Goal: Task Accomplishment & Management: Manage account settings

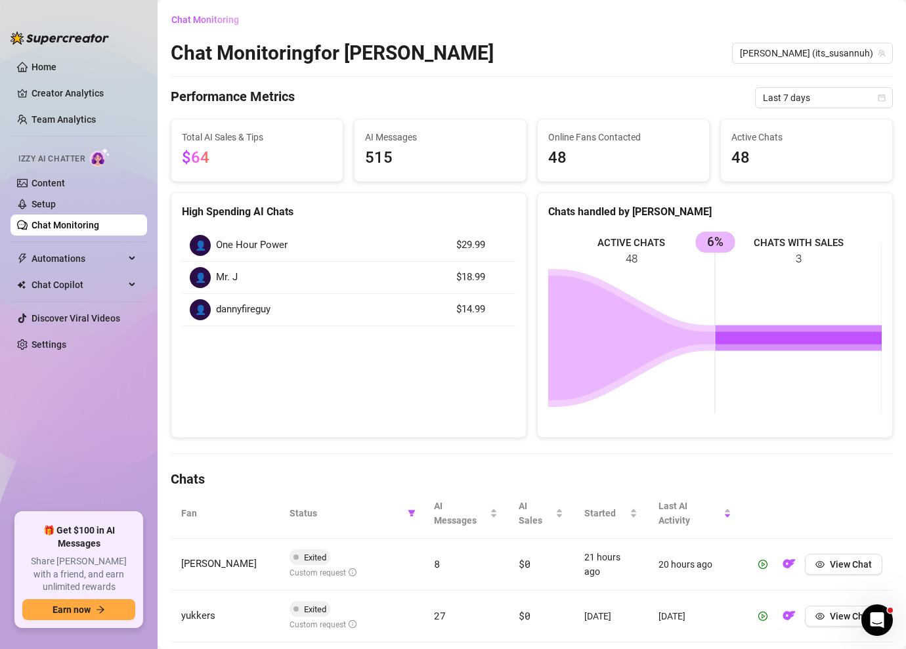
scroll to position [334, 0]
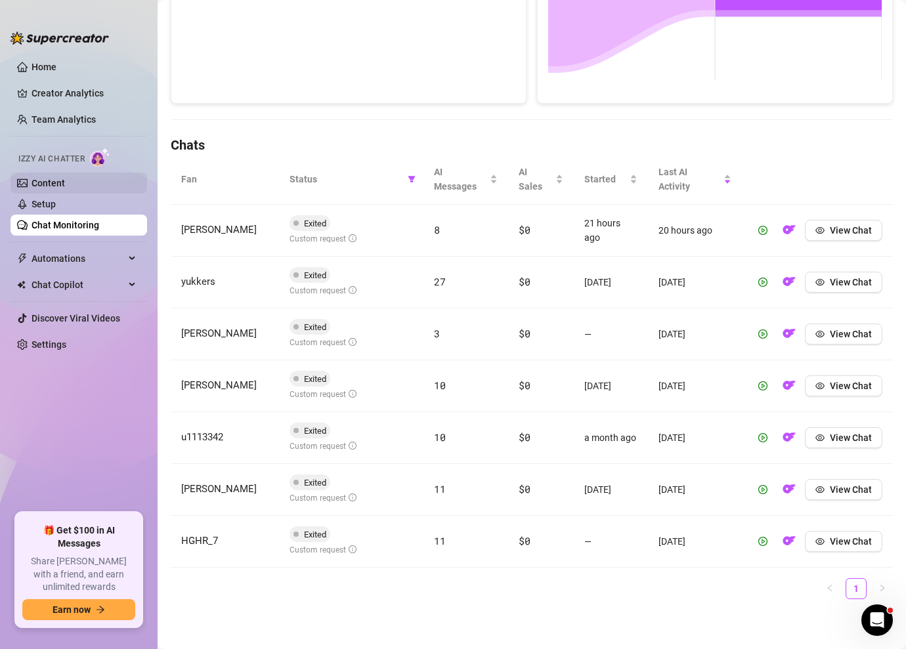
click at [53, 184] on link "Content" at bounding box center [48, 183] width 33 height 11
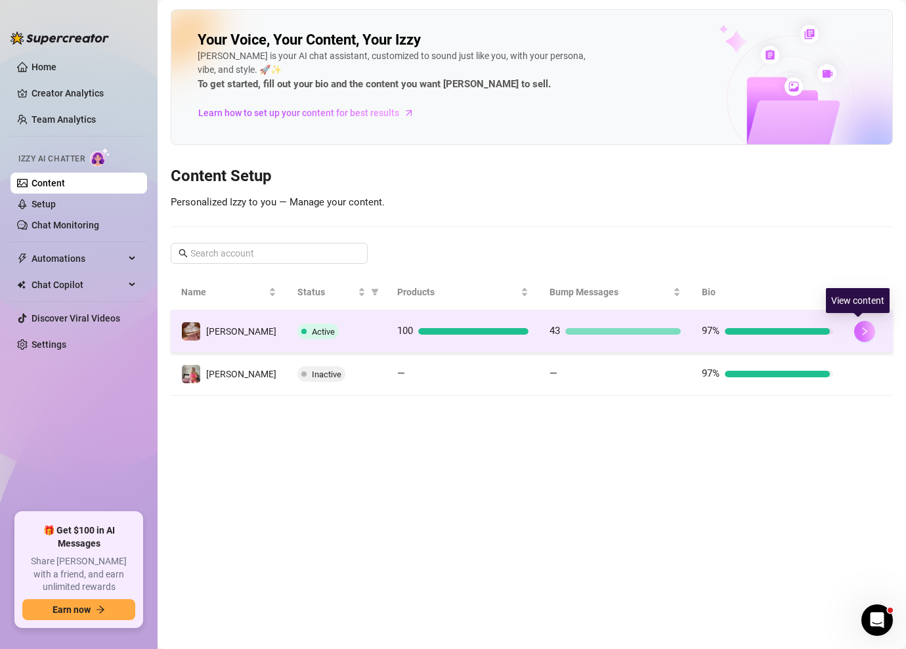
click at [860, 327] on icon "right" at bounding box center [864, 331] width 9 height 9
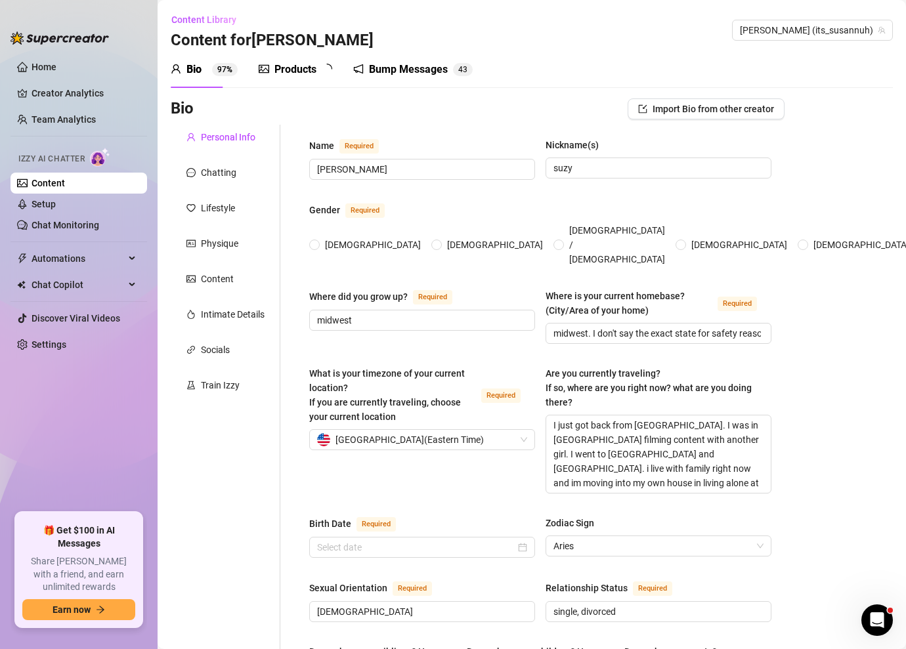
radio input "true"
type input "[DATE]"
click at [297, 61] on div "Products 8 8" at bounding box center [300, 69] width 83 height 37
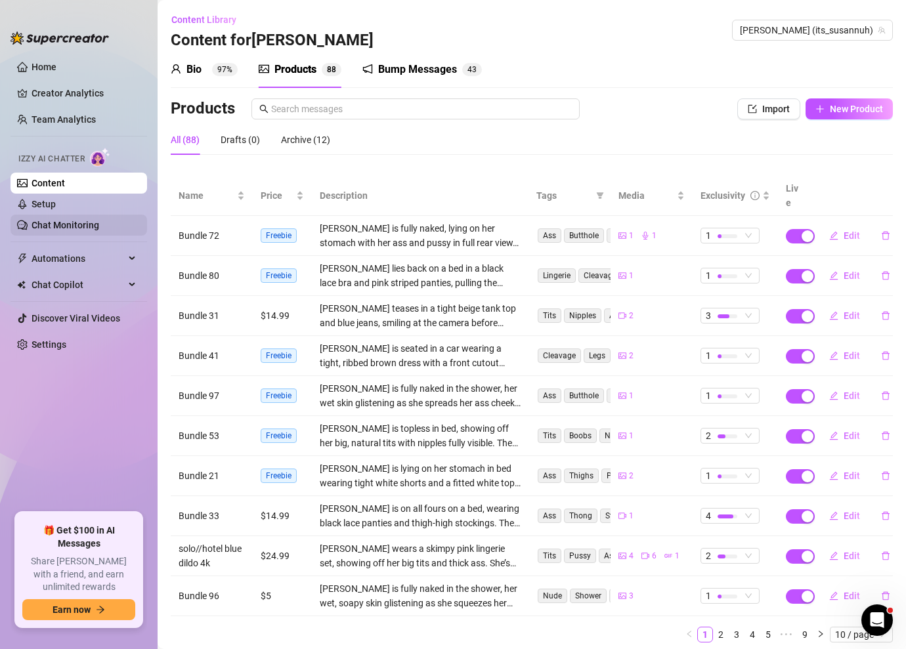
click at [85, 226] on link "Chat Monitoring" at bounding box center [66, 225] width 68 height 11
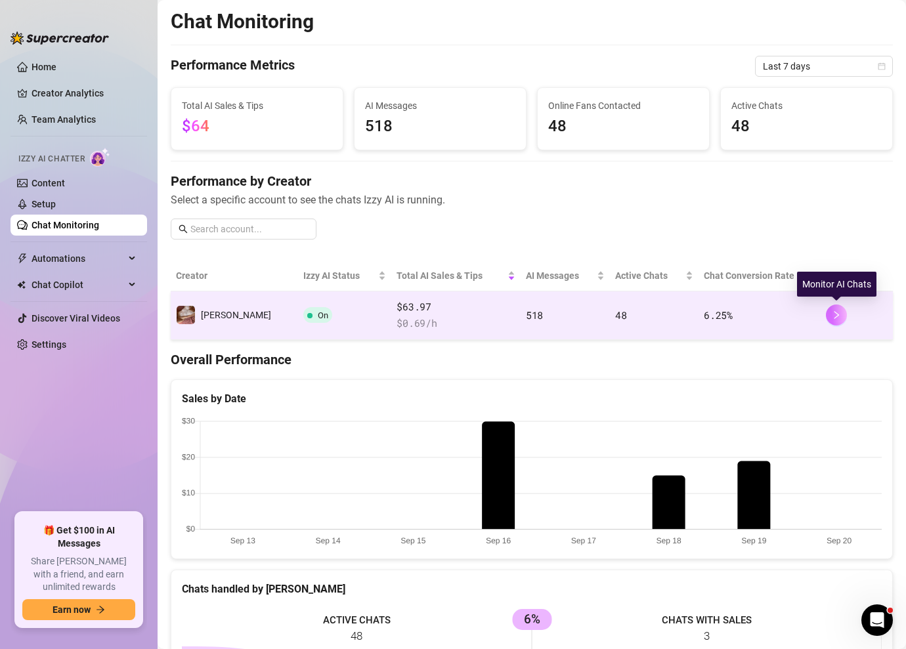
click at [837, 316] on icon "right" at bounding box center [837, 315] width 5 height 8
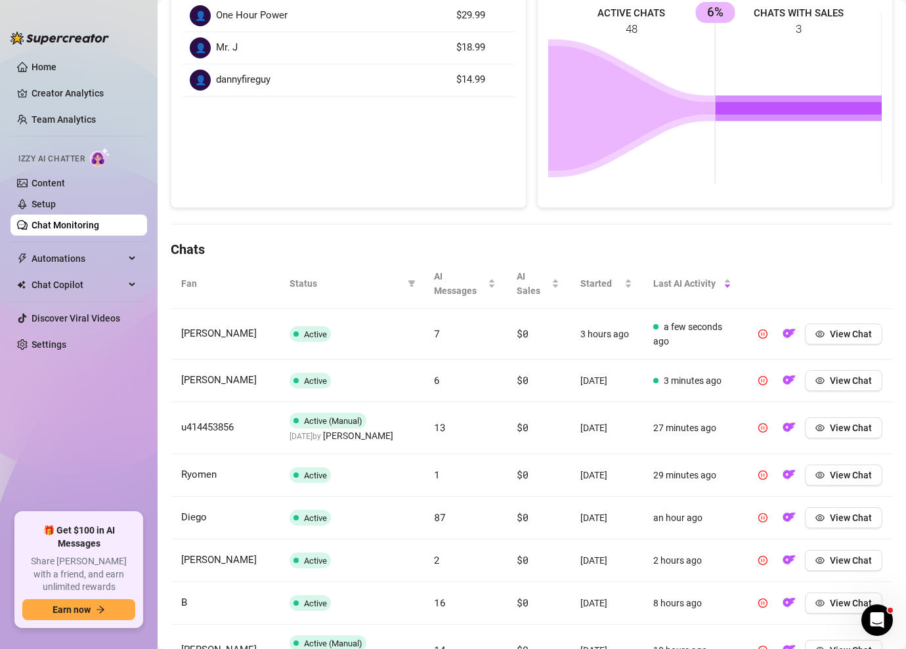
scroll to position [230, 0]
click at [414, 280] on icon "filter" at bounding box center [411, 283] width 7 height 7
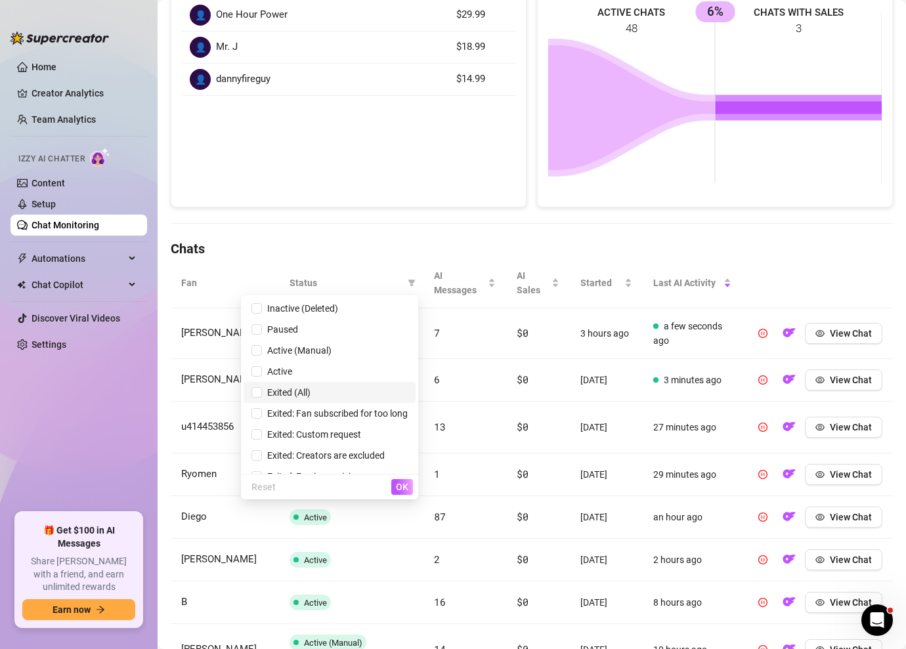
click at [292, 394] on span "Exited (All)" at bounding box center [286, 392] width 49 height 11
click at [394, 482] on button "OK" at bounding box center [402, 487] width 22 height 16
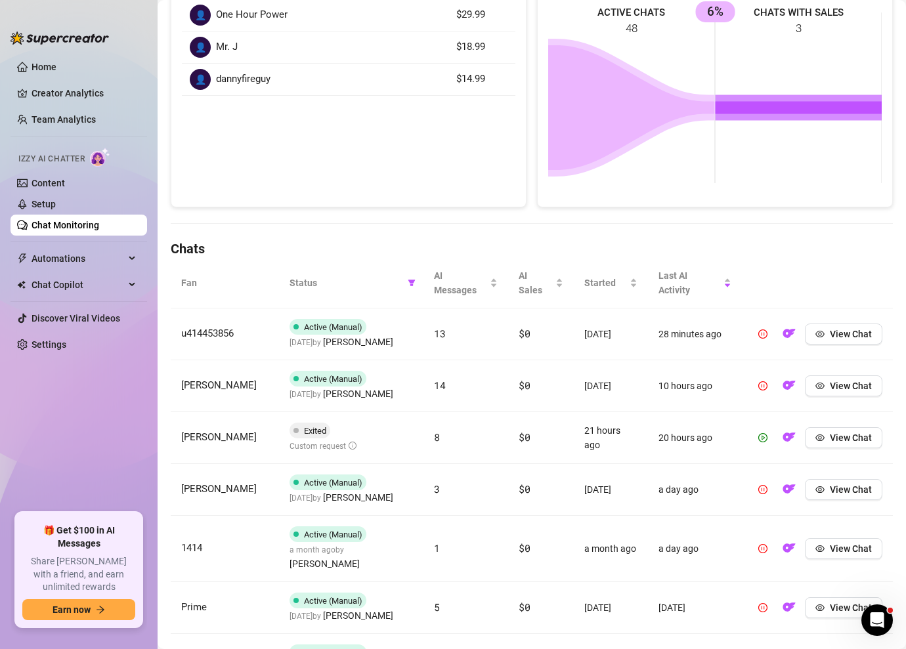
scroll to position [283, 0]
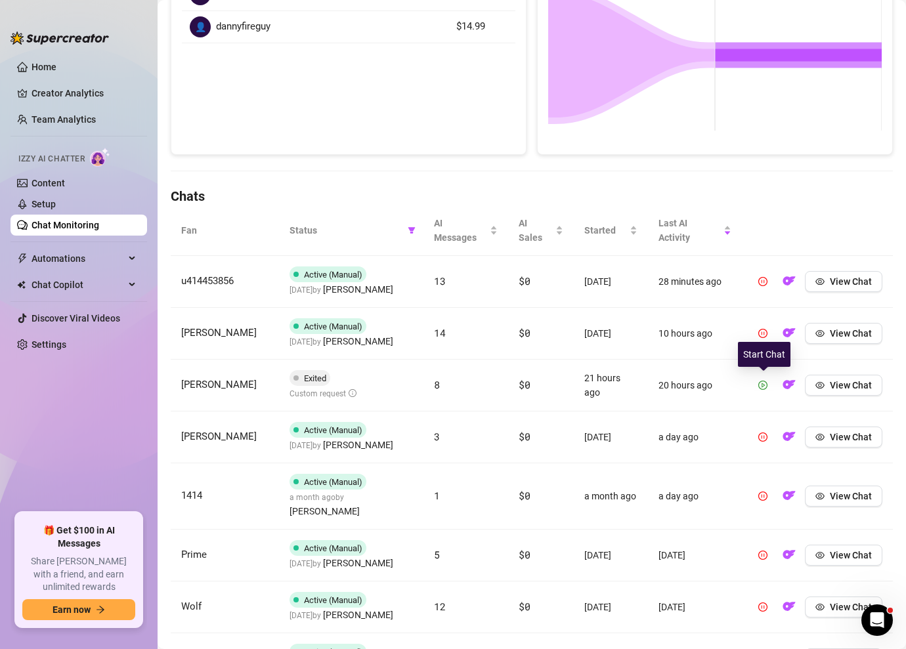
click at [766, 387] on icon "play-circle" at bounding box center [762, 385] width 9 height 9
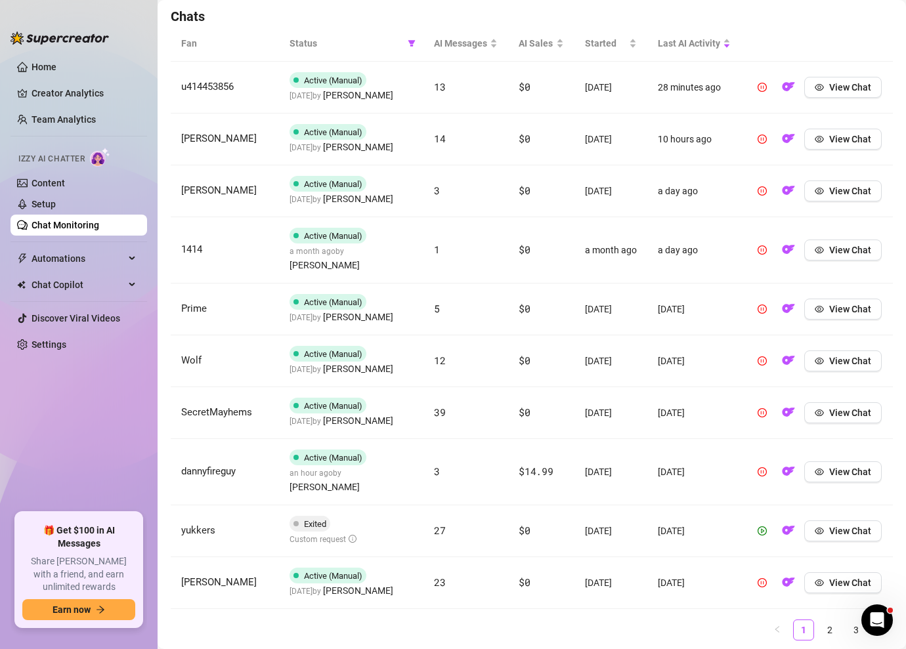
scroll to position [460, 0]
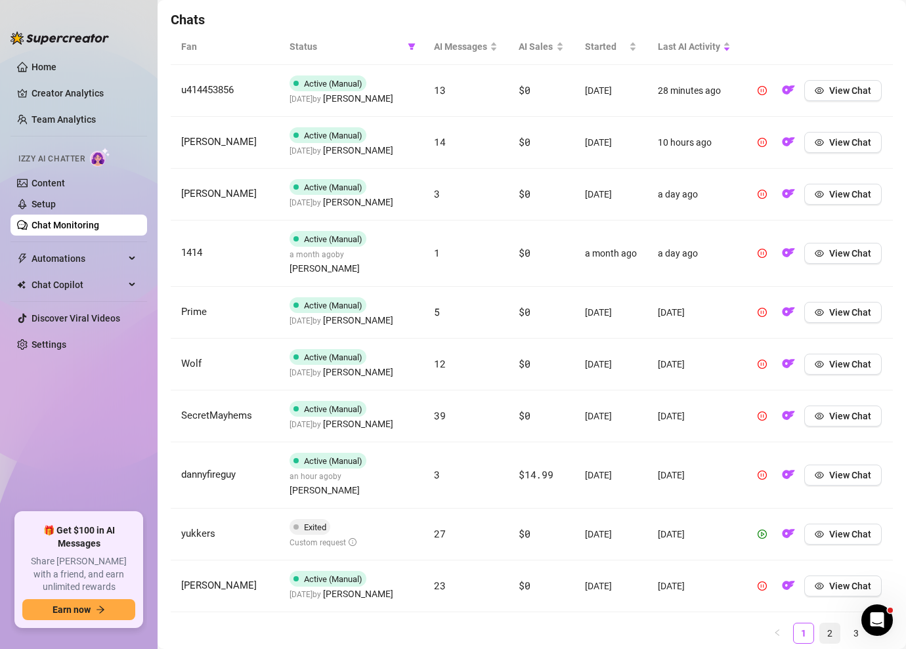
click at [825, 624] on link "2" at bounding box center [830, 634] width 20 height 20
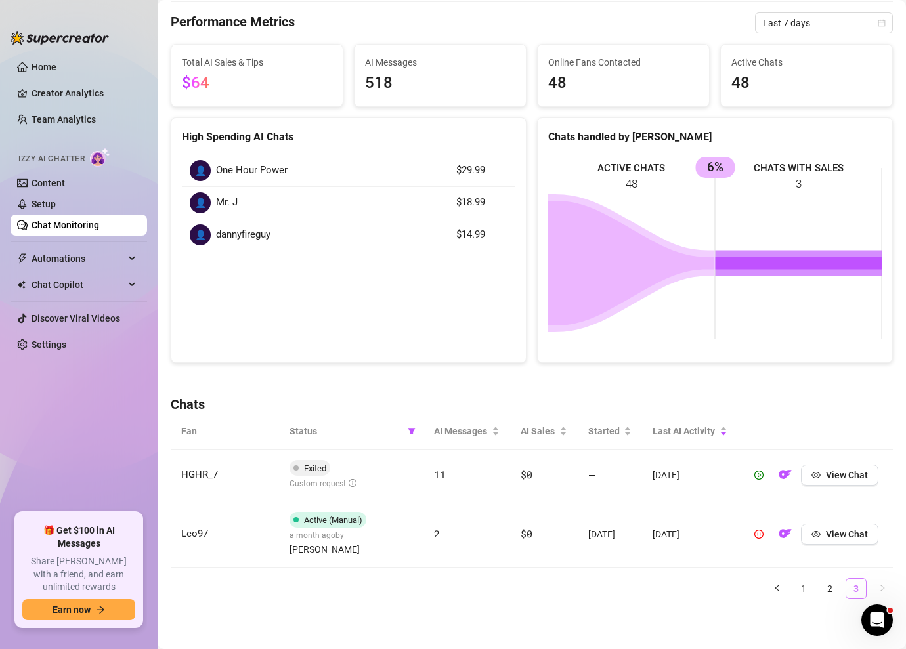
scroll to position [75, 0]
click at [808, 600] on div "Fan Status AI Messages AI Sales Started Last AI Activity HGHR_7 Exited Custom r…" at bounding box center [532, 512] width 722 height 196
click at [802, 583] on link "1" at bounding box center [804, 589] width 20 height 20
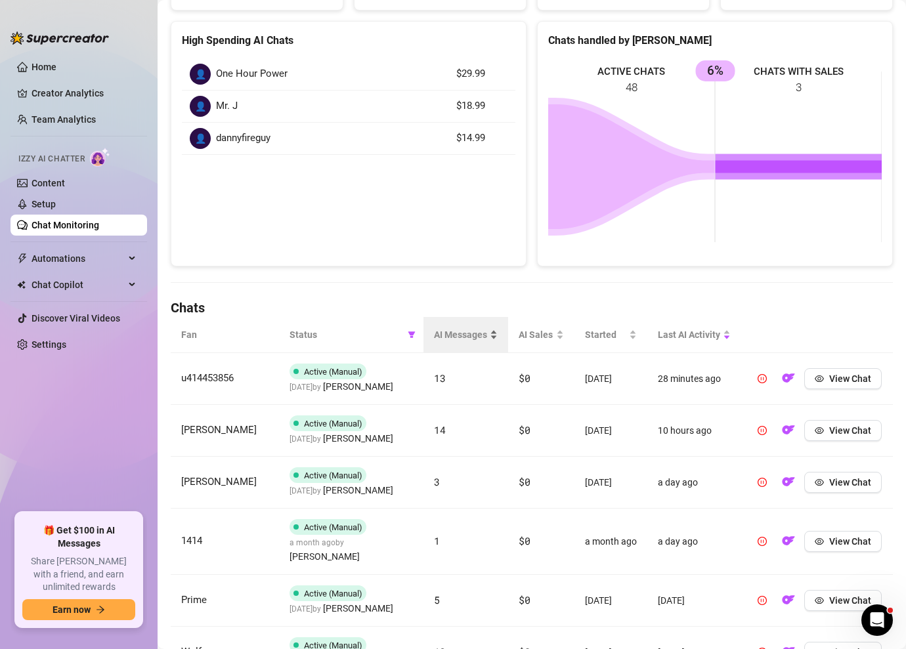
scroll to position [231, 0]
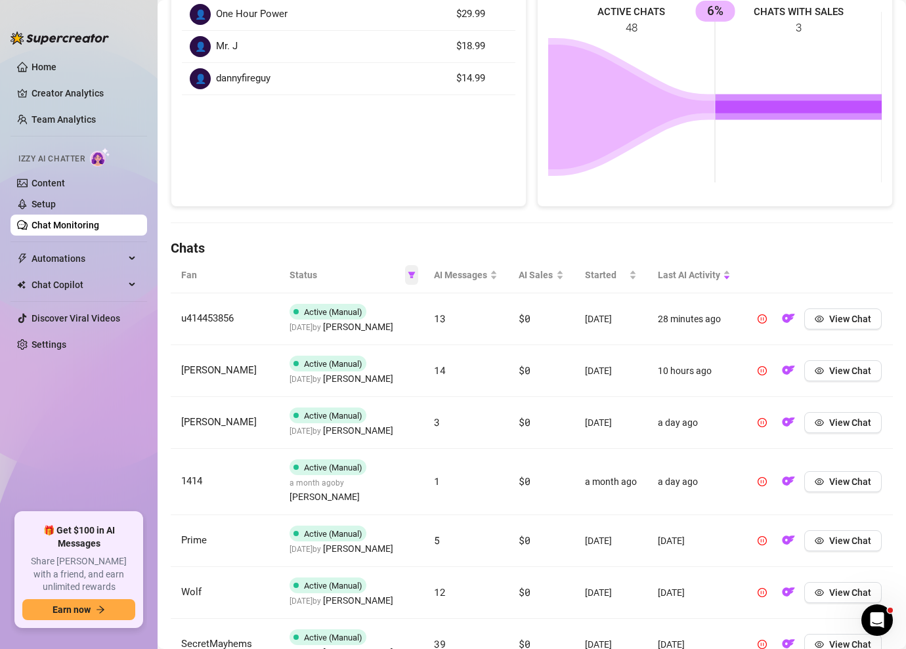
click at [415, 282] on span at bounding box center [411, 275] width 13 height 20
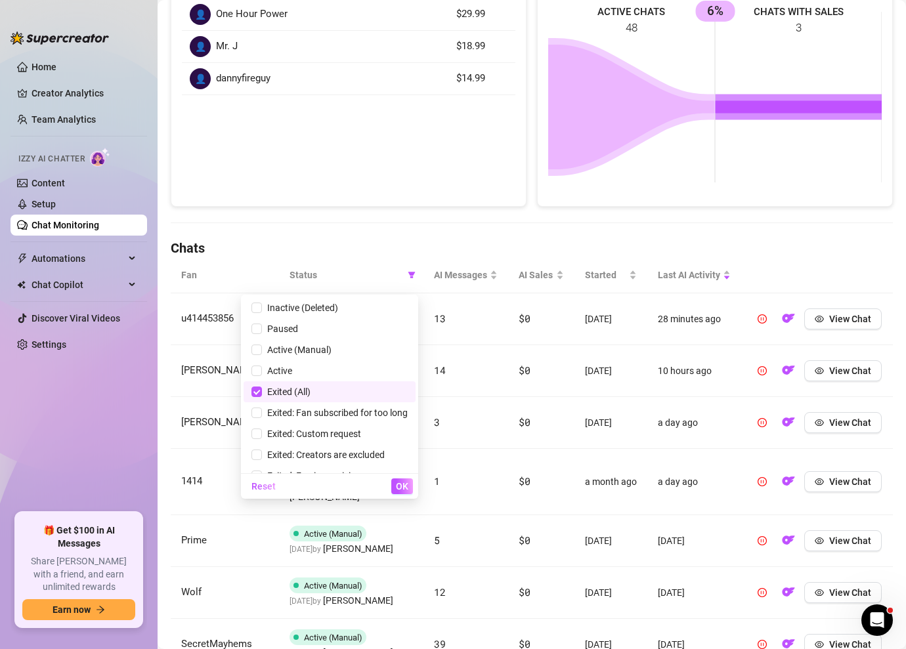
click at [313, 382] on li "Exited (All)" at bounding box center [330, 392] width 172 height 21
checkbox input "false"
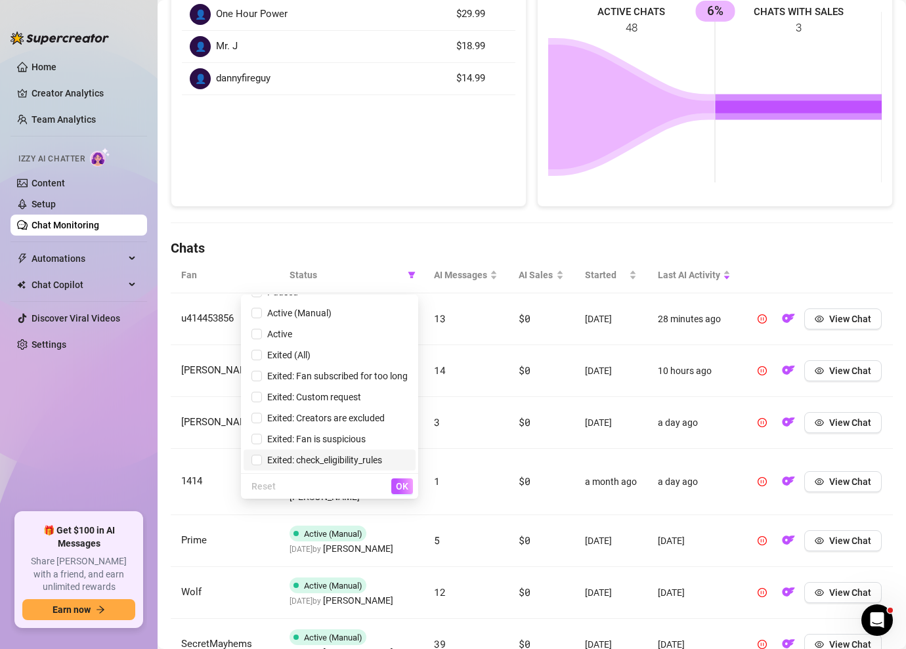
scroll to position [0, 0]
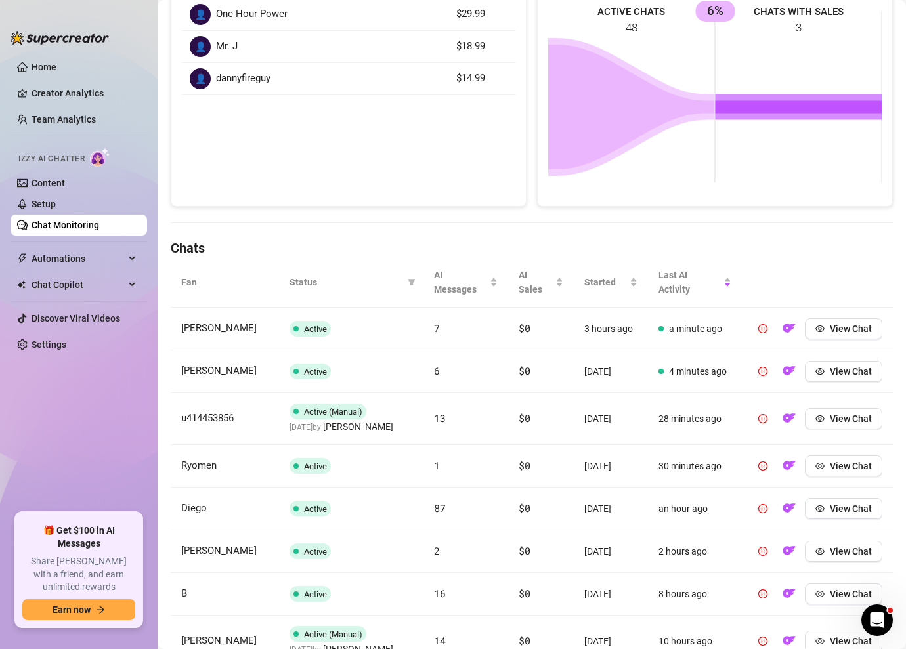
click at [348, 260] on th "Status" at bounding box center [351, 282] width 144 height 51
